Goal: Information Seeking & Learning: Find specific page/section

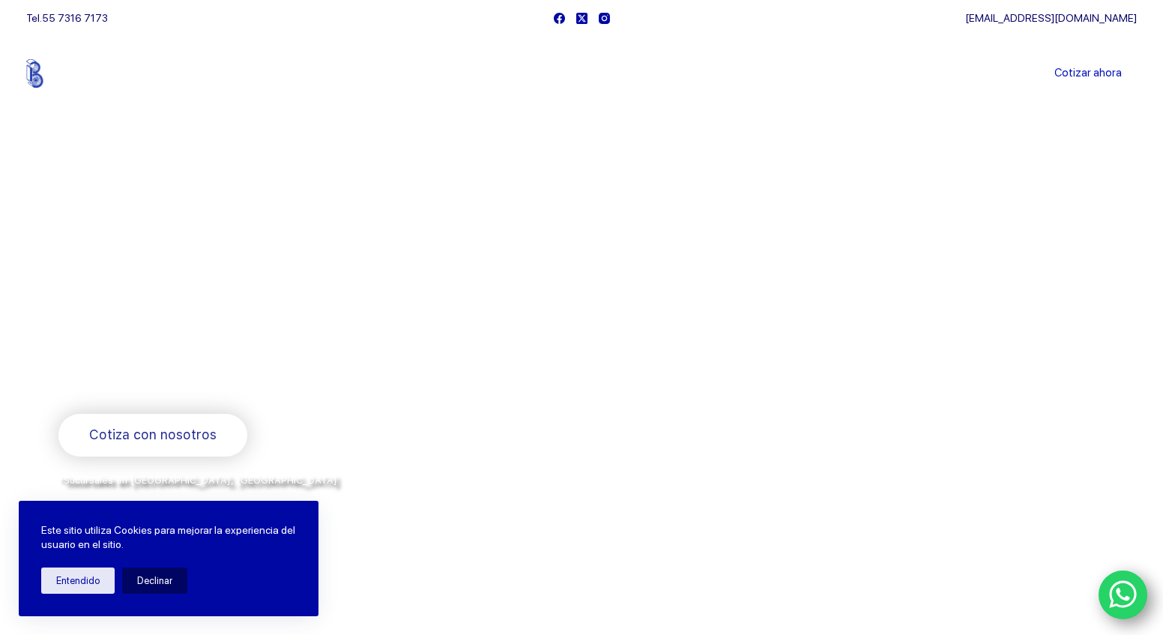
click at [1126, 582] on icon "WhatsApp" at bounding box center [1123, 595] width 28 height 28
click at [1116, 595] on icon "WhatsApp" at bounding box center [1123, 593] width 28 height 31
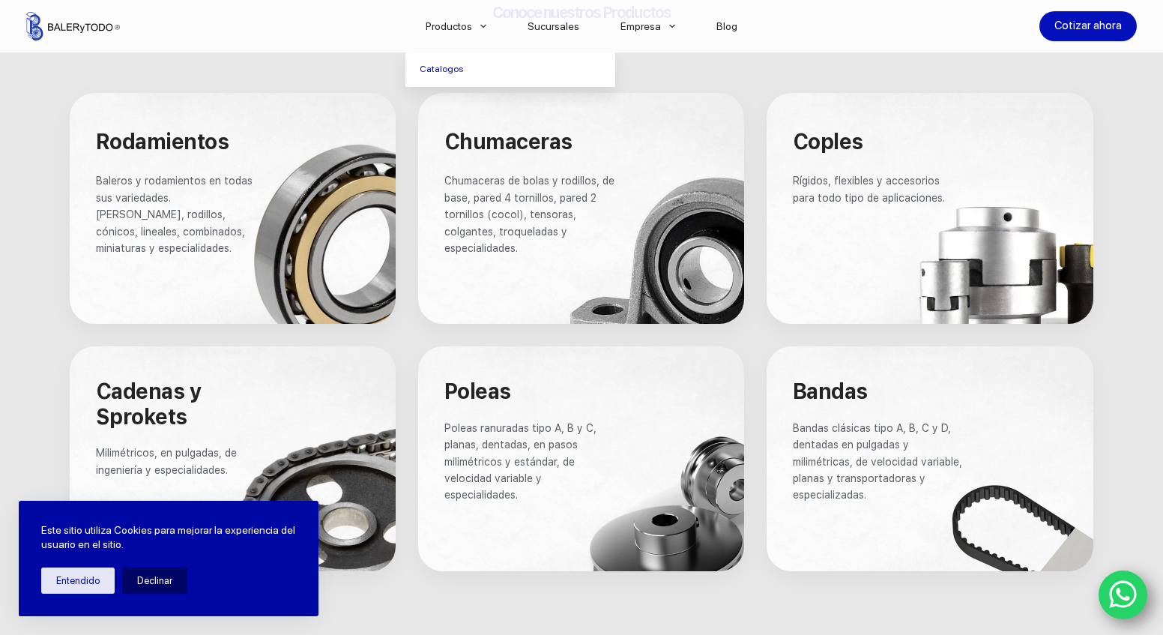
scroll to position [904, 0]
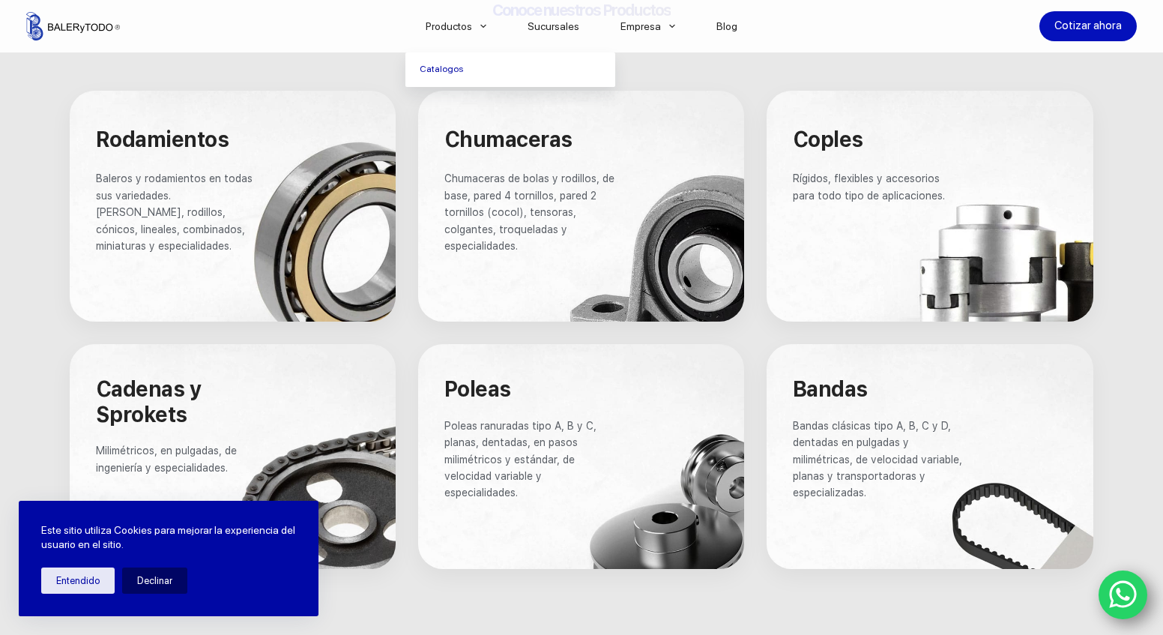
click at [851, 193] on span "Rígidos, flexibles y accesorios para todo tipo de aplicaciones." at bounding box center [869, 186] width 152 height 28
click at [823, 140] on span "Coples" at bounding box center [828, 139] width 70 height 25
click at [1011, 267] on div at bounding box center [929, 206] width 327 height 231
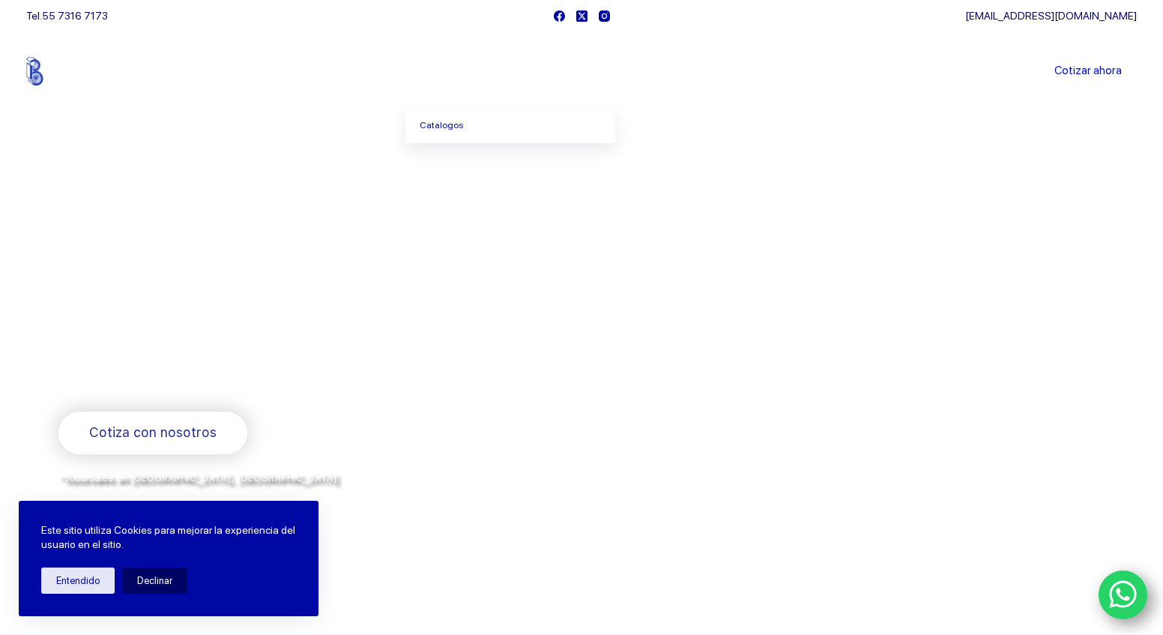
scroll to position [0, 0]
click at [491, 125] on link "Catalogos" at bounding box center [510, 128] width 210 height 34
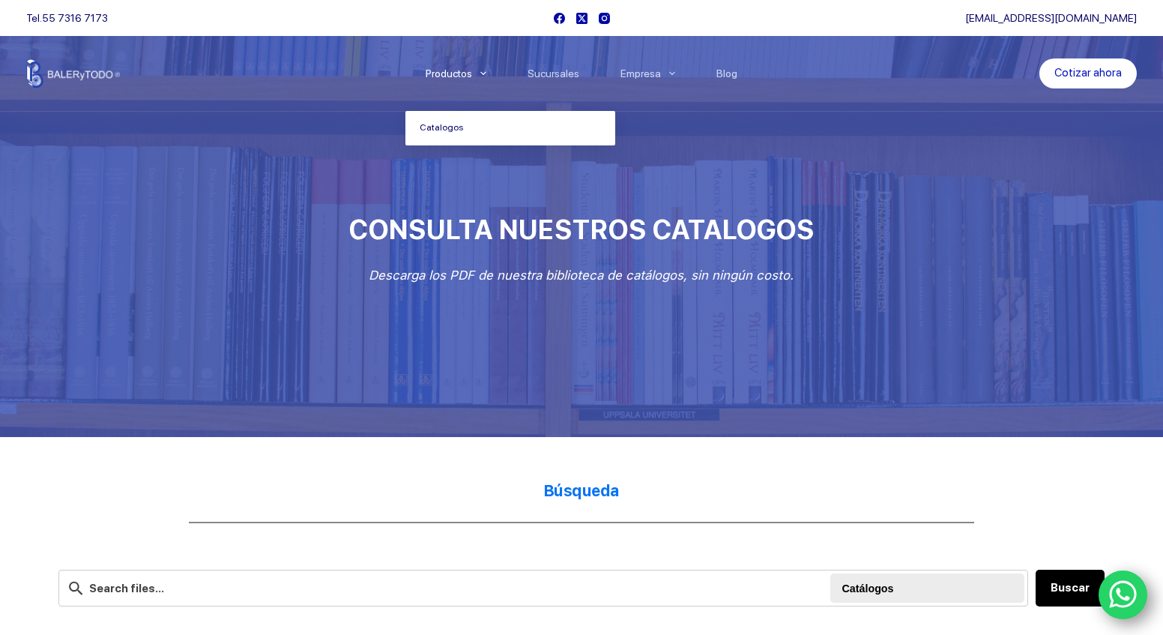
click at [486, 75] on icon "Menu Principal" at bounding box center [483, 73] width 6 height 6
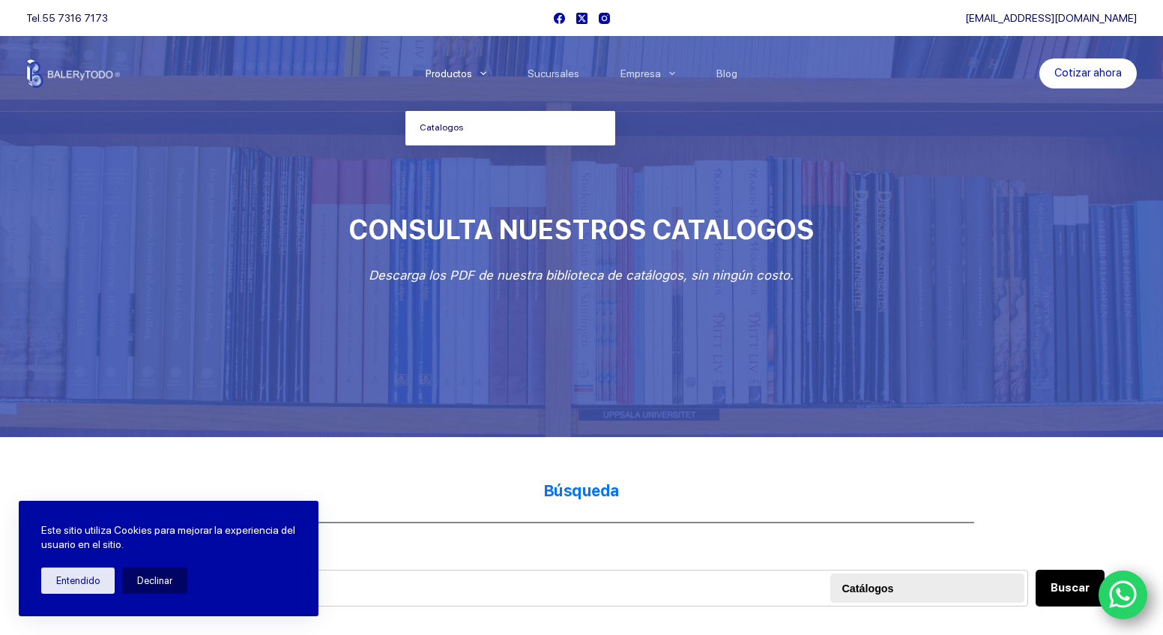
click at [470, 131] on link "Catalogos" at bounding box center [510, 128] width 210 height 34
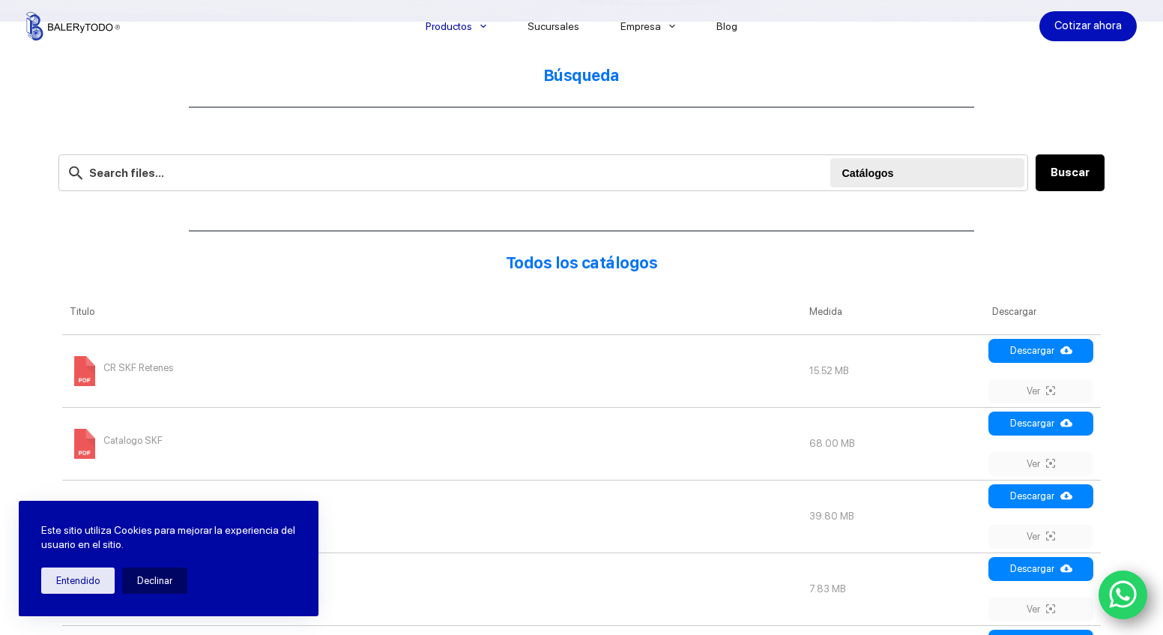
scroll to position [490, 0]
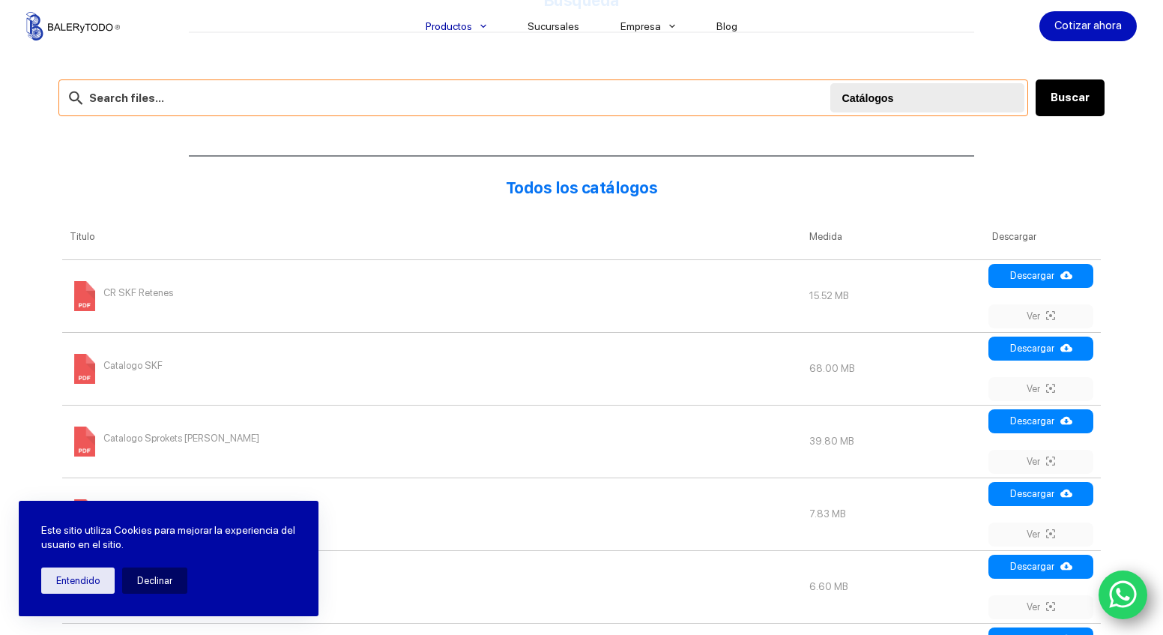
click at [190, 102] on input "text" at bounding box center [543, 97] width 970 height 37
type input "bloque de rodamiento"
